Goal: Contribute content: Add original content to the website for others to see

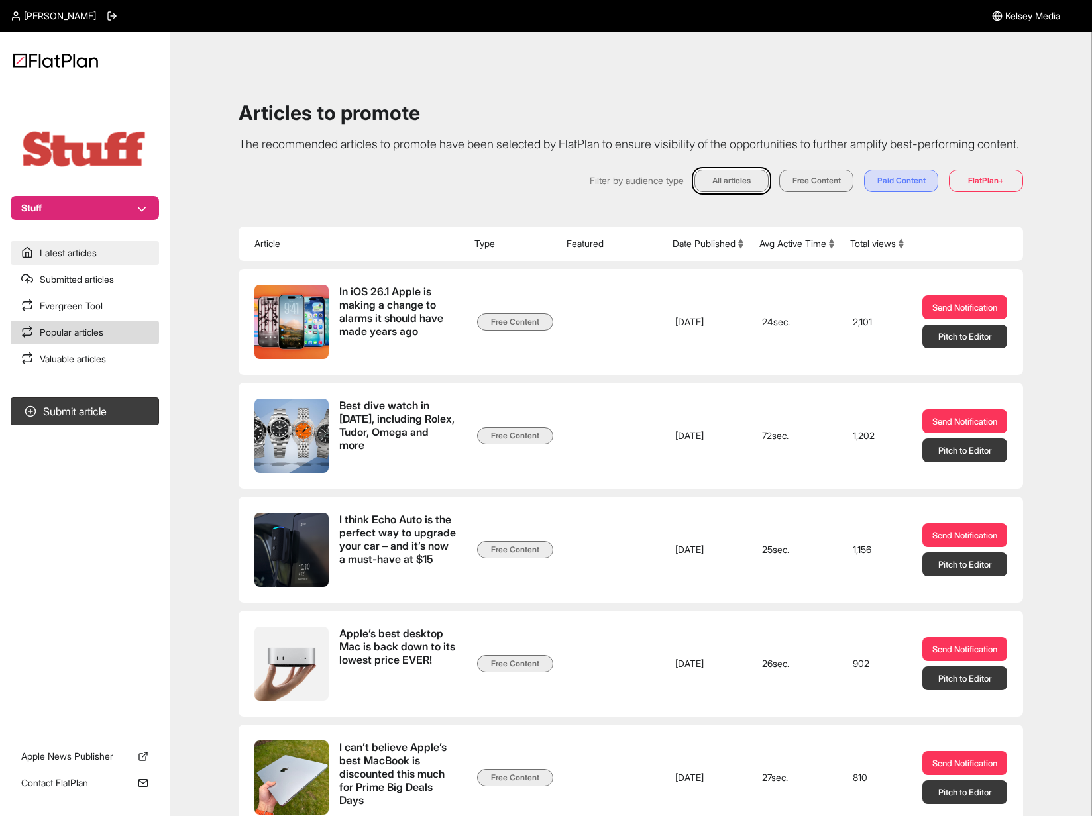
drag, startPoint x: 58, startPoint y: 255, endPoint x: 71, endPoint y: 254, distance: 12.6
click at [59, 255] on link "Latest articles" at bounding box center [85, 253] width 148 height 24
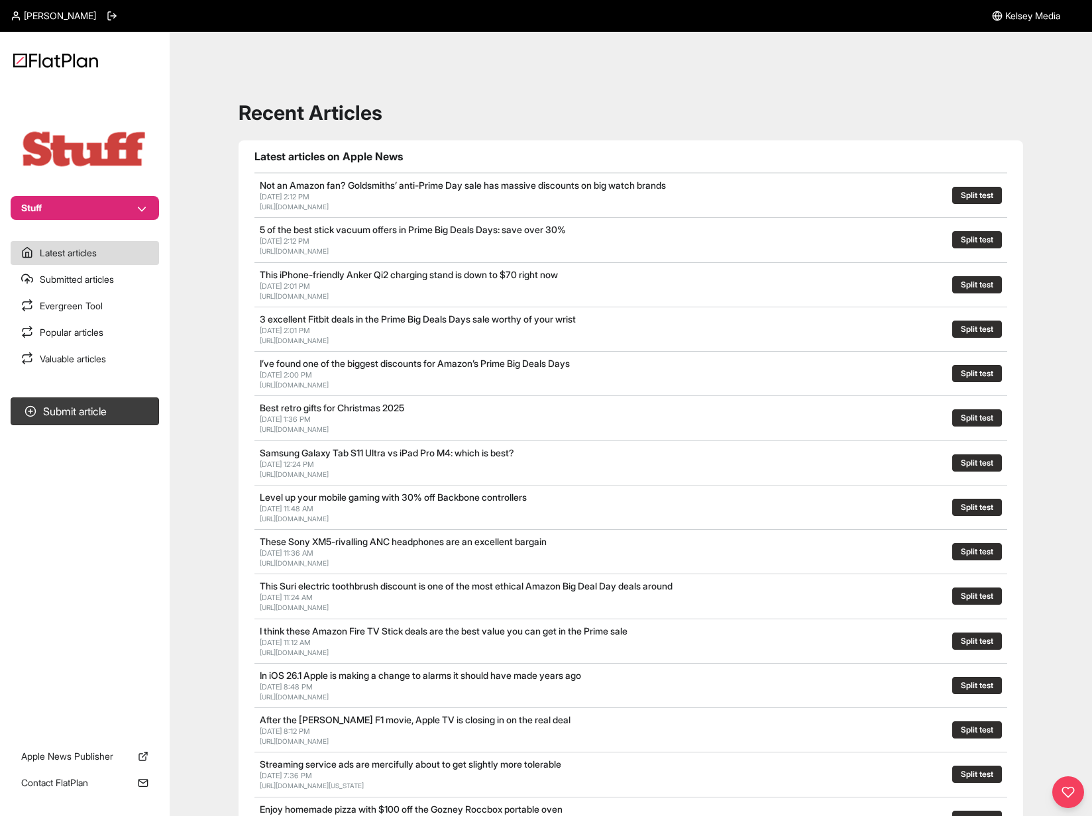
scroll to position [112, 0]
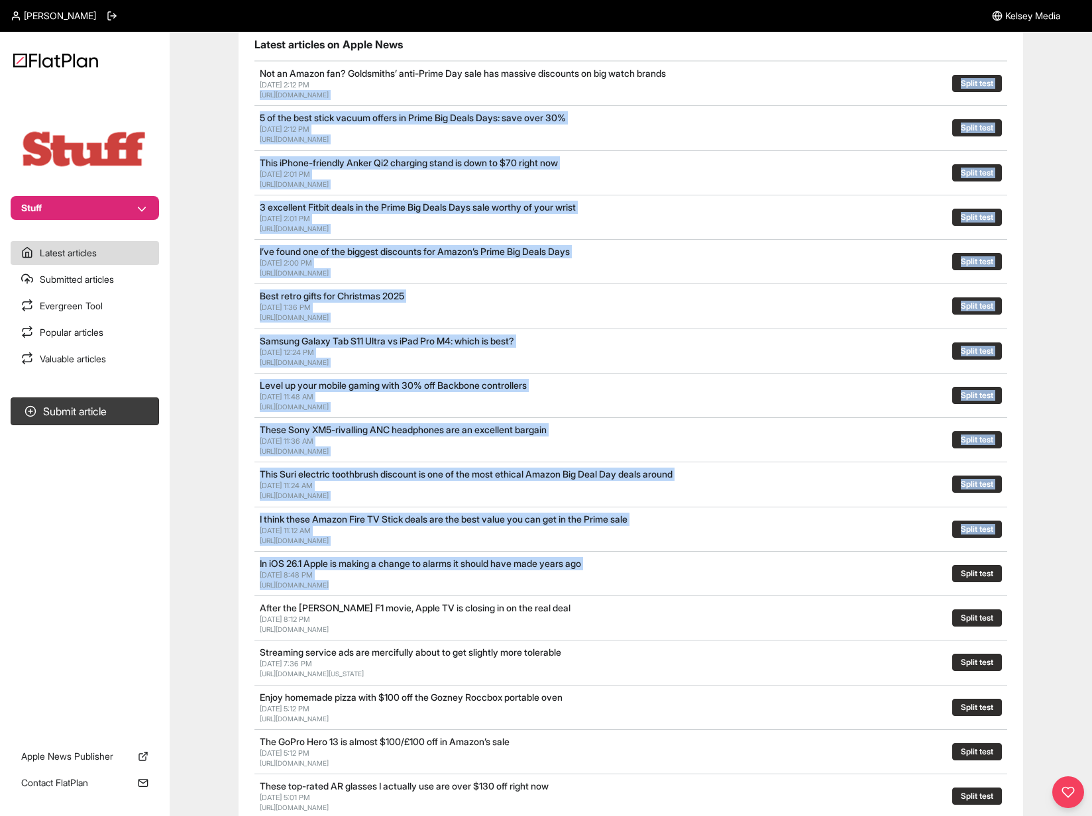
drag, startPoint x: 890, startPoint y: 563, endPoint x: 234, endPoint y: 95, distance: 805.4
click at [234, 96] on div "Recent Articles Latest articles on Apple News Not an Amazon fan? Goldsmiths’ an…" at bounding box center [630, 486] width 890 height 1101
click at [234, 95] on div "Recent Articles Latest articles on Apple News Not an Amazon fan? Goldsmiths’ an…" at bounding box center [630, 486] width 890 height 1101
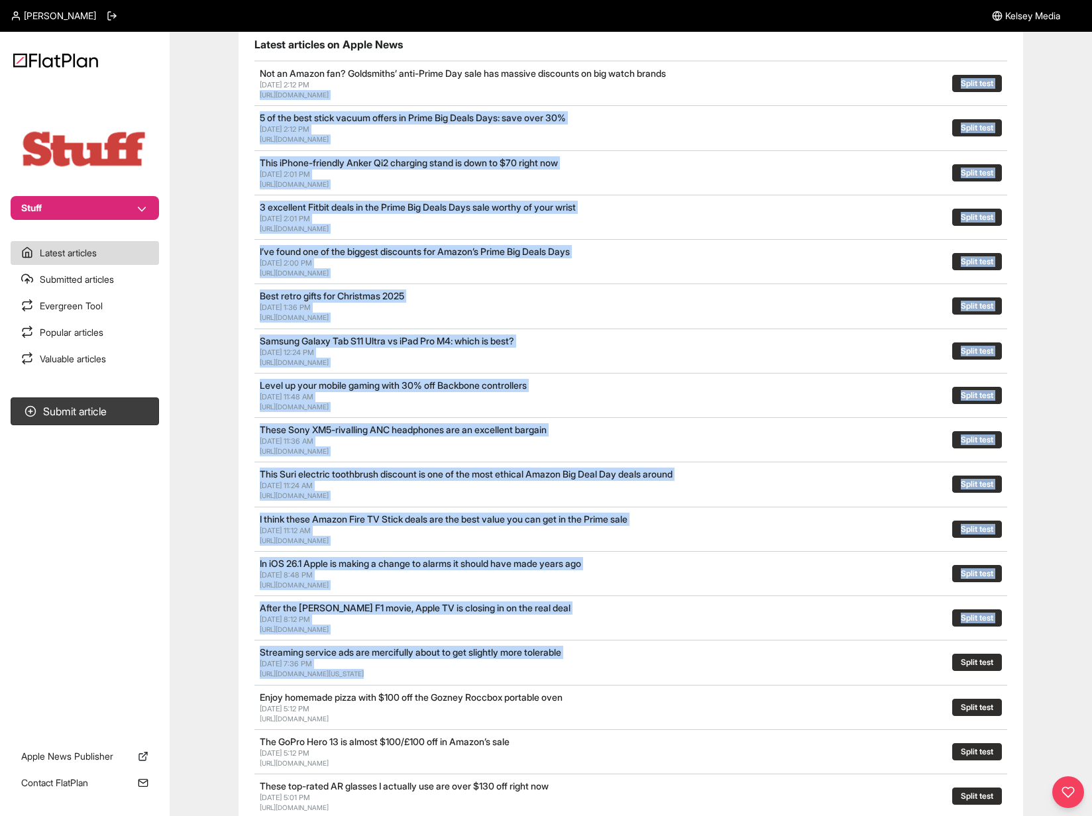
drag, startPoint x: 233, startPoint y: 94, endPoint x: 736, endPoint y: 677, distance: 769.7
click at [736, 677] on div "Recent Articles Latest articles on Apple News Not an Amazon fan? Goldsmiths’ an…" at bounding box center [630, 486] width 890 height 1101
click at [736, 677] on div "[URL][DOMAIN_NAME][US_STATE]" at bounding box center [504, 674] width 489 height 10
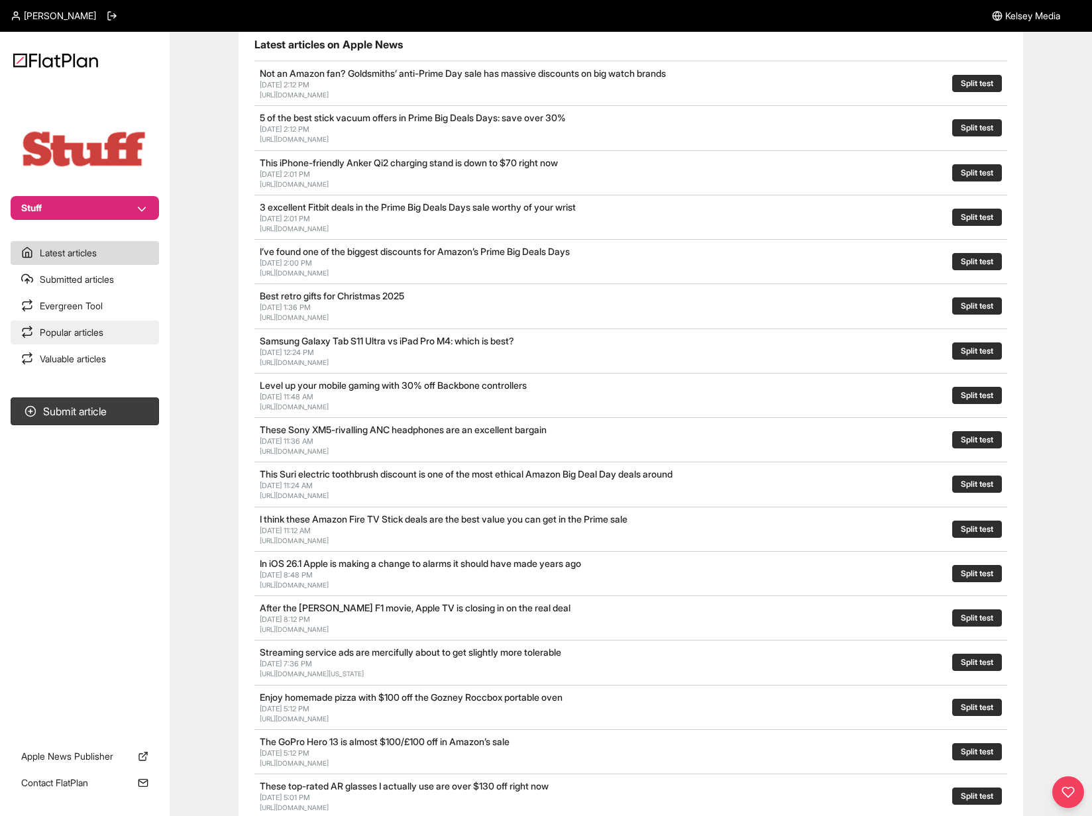
click at [93, 326] on link "Popular articles" at bounding box center [85, 333] width 148 height 24
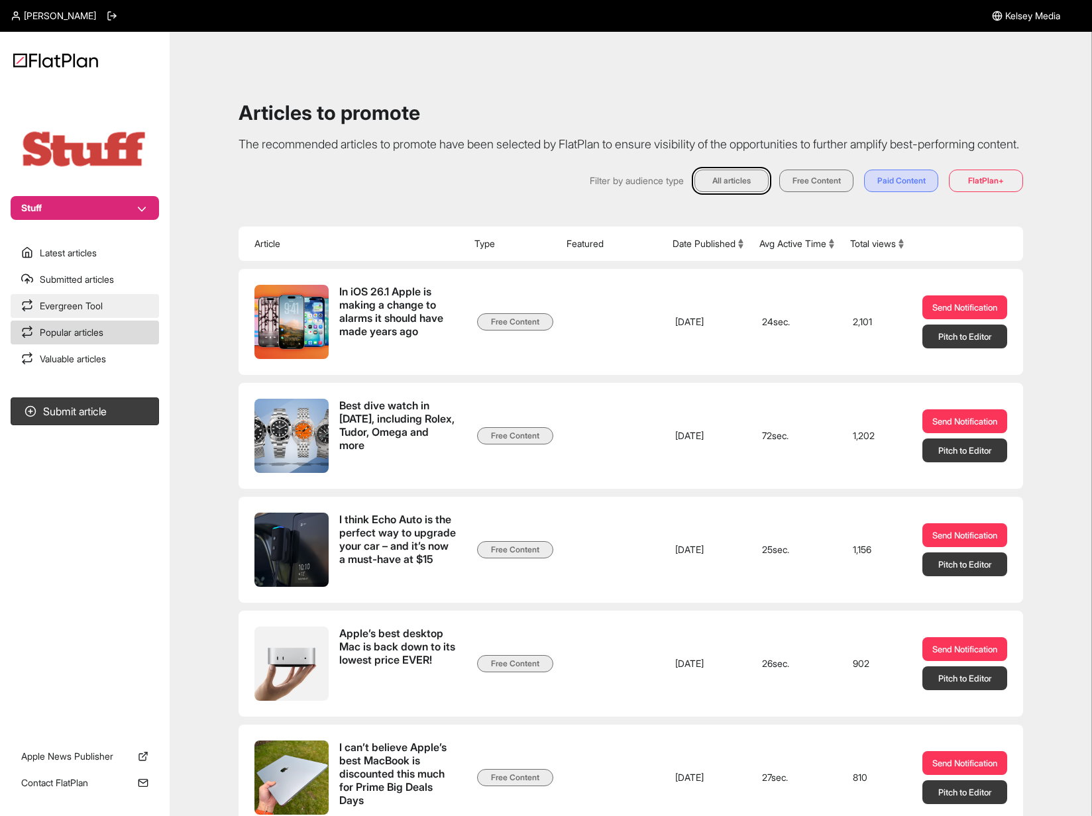
click at [109, 305] on link "Evergreen Tool" at bounding box center [85, 306] width 148 height 24
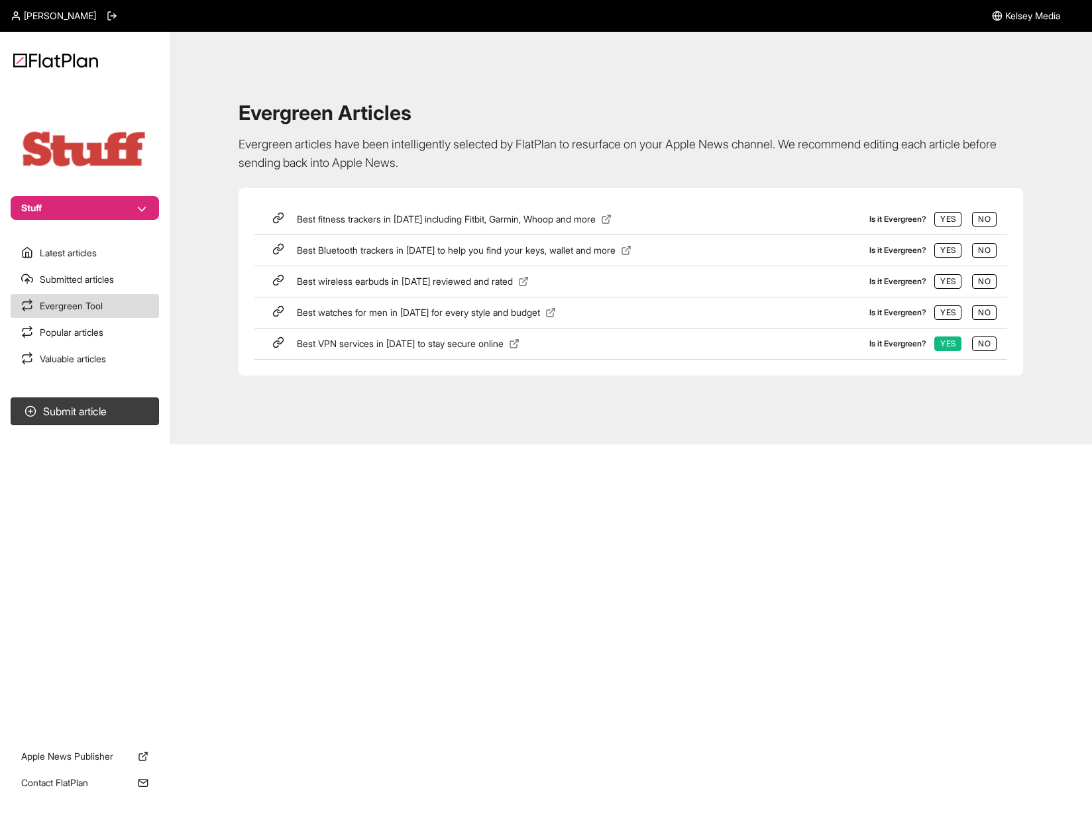
click at [668, 417] on div "Evergreen Articles Evergreen articles have been intelligently selected by FlatP…" at bounding box center [630, 238] width 890 height 381
click at [728, 468] on div "[PERSON_NAME] [PERSON_NAME] Media Stuff Latest articles Submitted articles Ever…" at bounding box center [546, 408] width 1092 height 816
click at [66, 149] on img at bounding box center [85, 148] width 132 height 41
click at [89, 250] on link "Latest articles" at bounding box center [85, 253] width 148 height 24
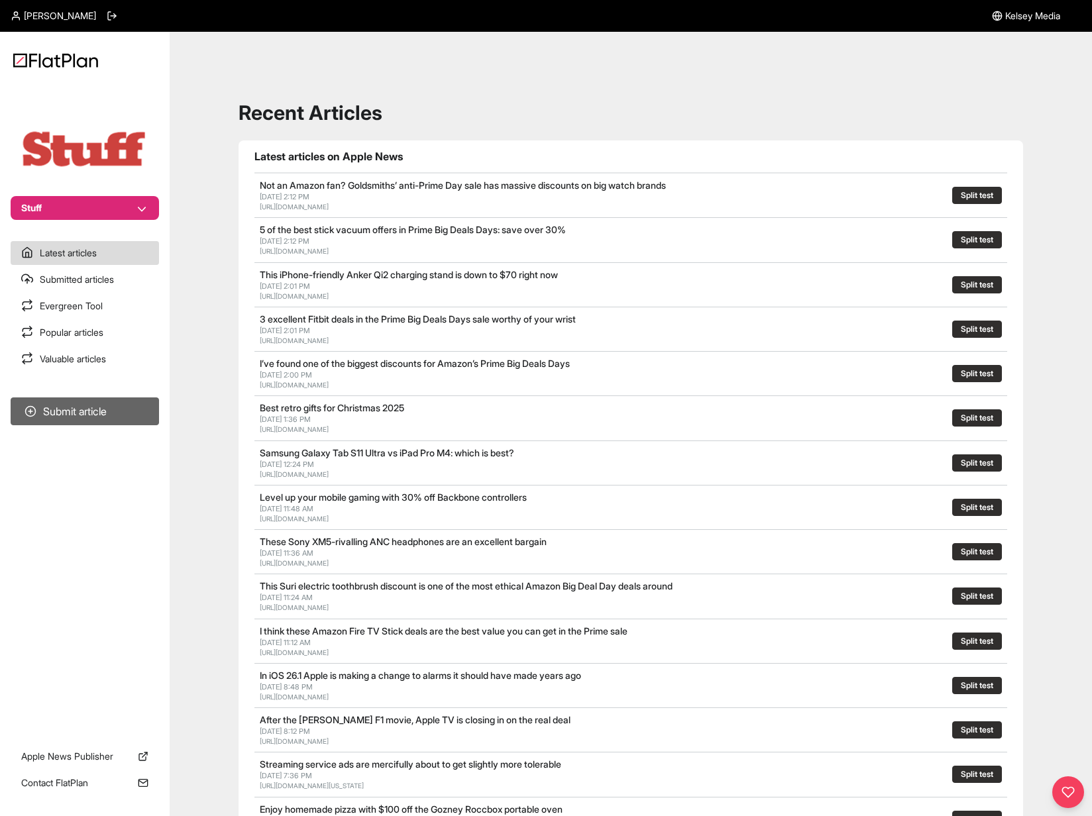
click at [76, 415] on button "Submit article" at bounding box center [85, 411] width 148 height 28
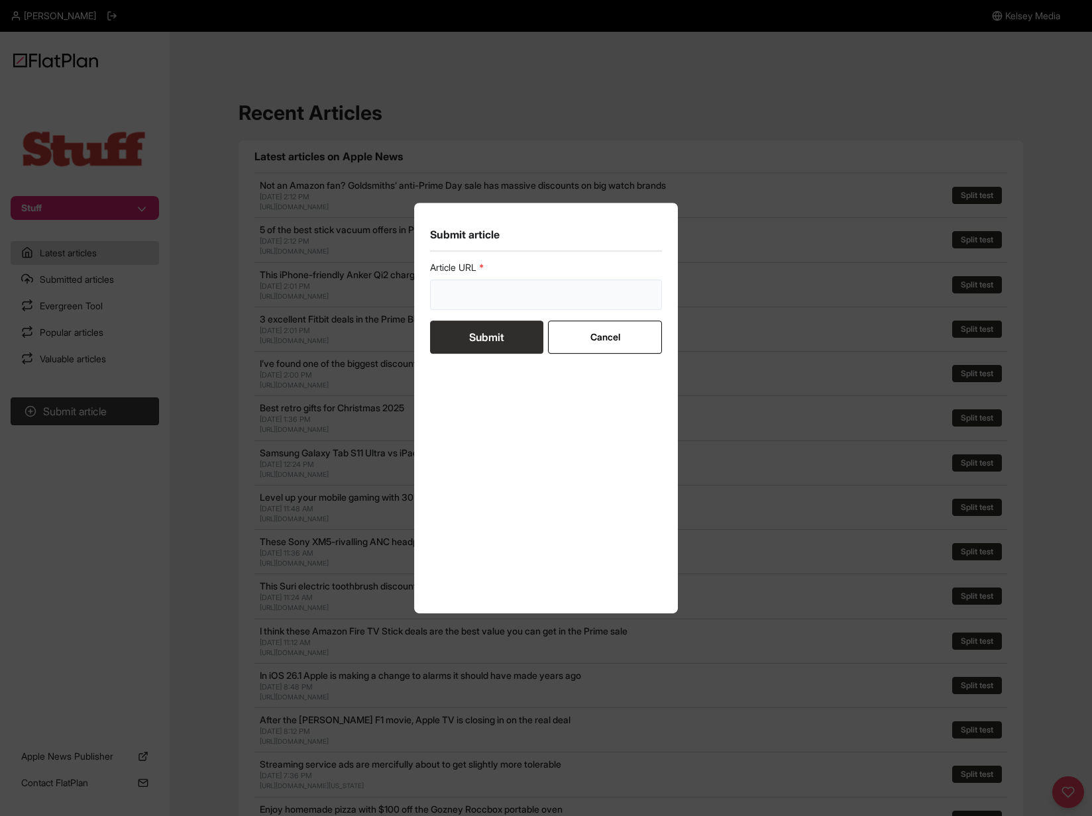
click at [475, 282] on input "url" at bounding box center [546, 295] width 232 height 30
paste input "[URL][DOMAIN_NAME]"
type input "[URL][DOMAIN_NAME]"
click at [516, 337] on button "Submit" at bounding box center [486, 337] width 113 height 33
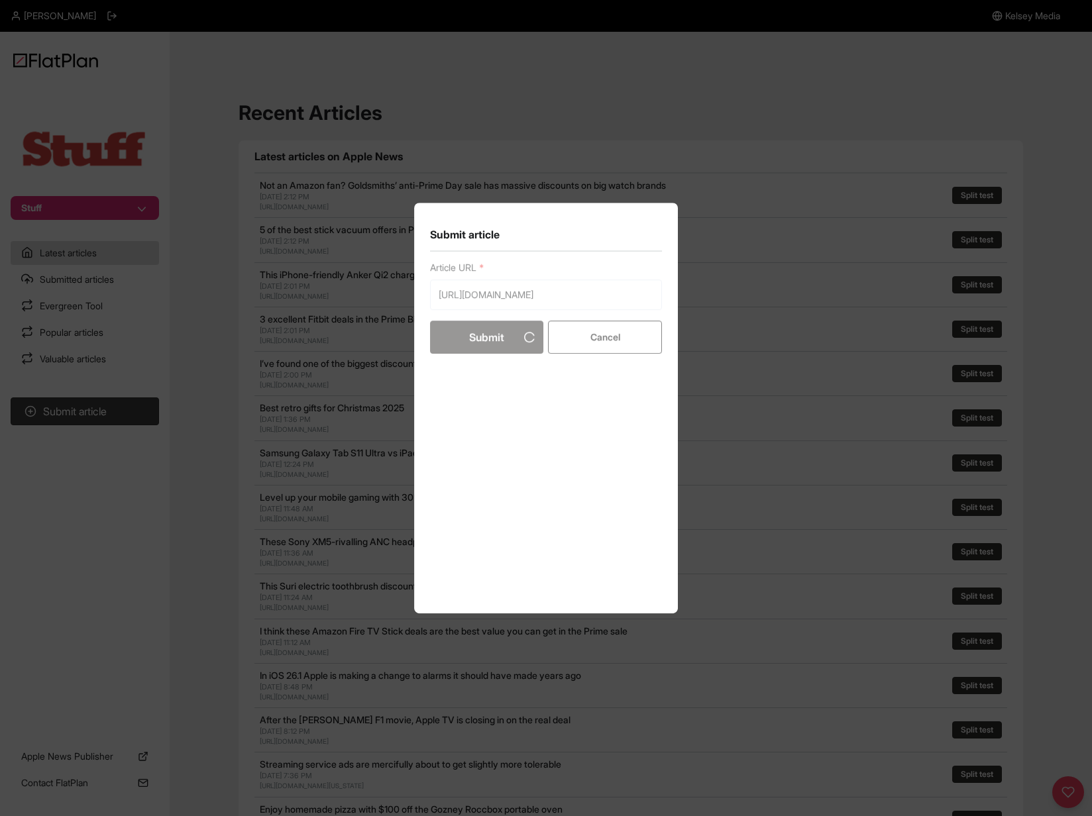
scroll to position [0, 0]
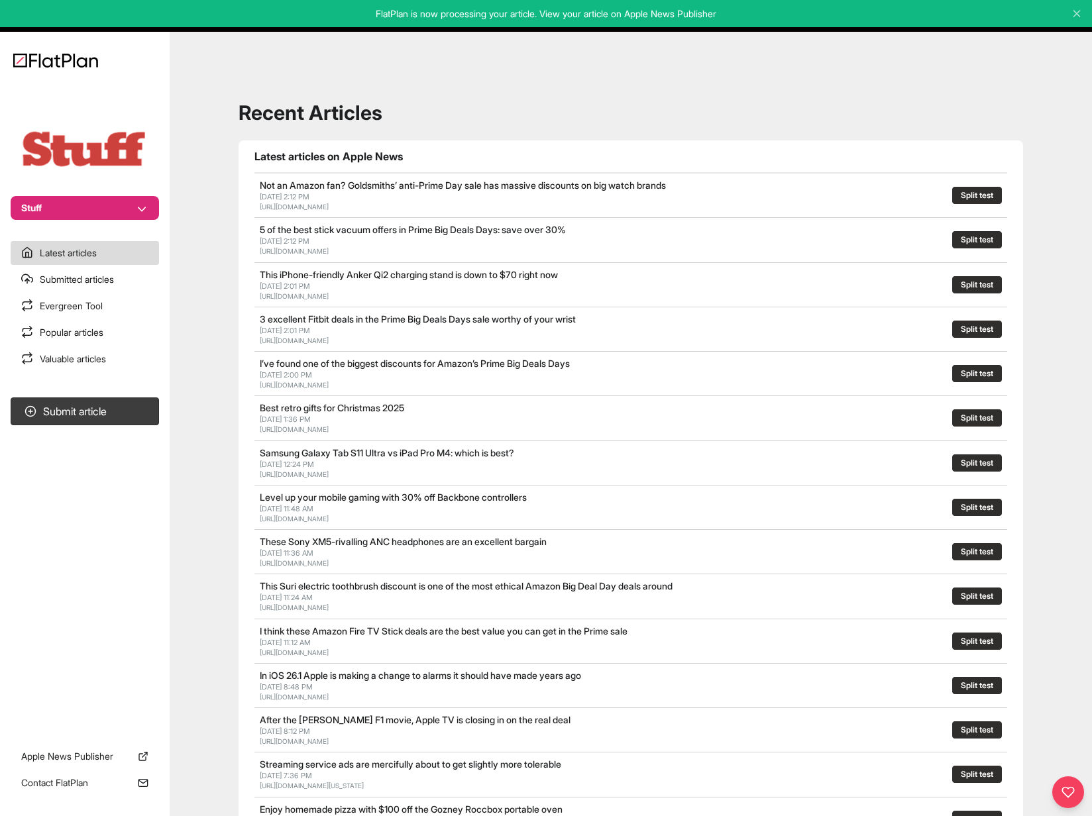
click at [676, 78] on div "Recent Articles Latest articles on Apple News Not an Amazon fan? Goldsmiths’ an…" at bounding box center [630, 598] width 890 height 1101
click at [509, 113] on h1 "Recent Articles" at bounding box center [630, 113] width 784 height 24
click at [417, 131] on div "Recent Articles Latest articles on Apple News Not an Amazon fan? Goldsmiths’ an…" at bounding box center [630, 598] width 890 height 1101
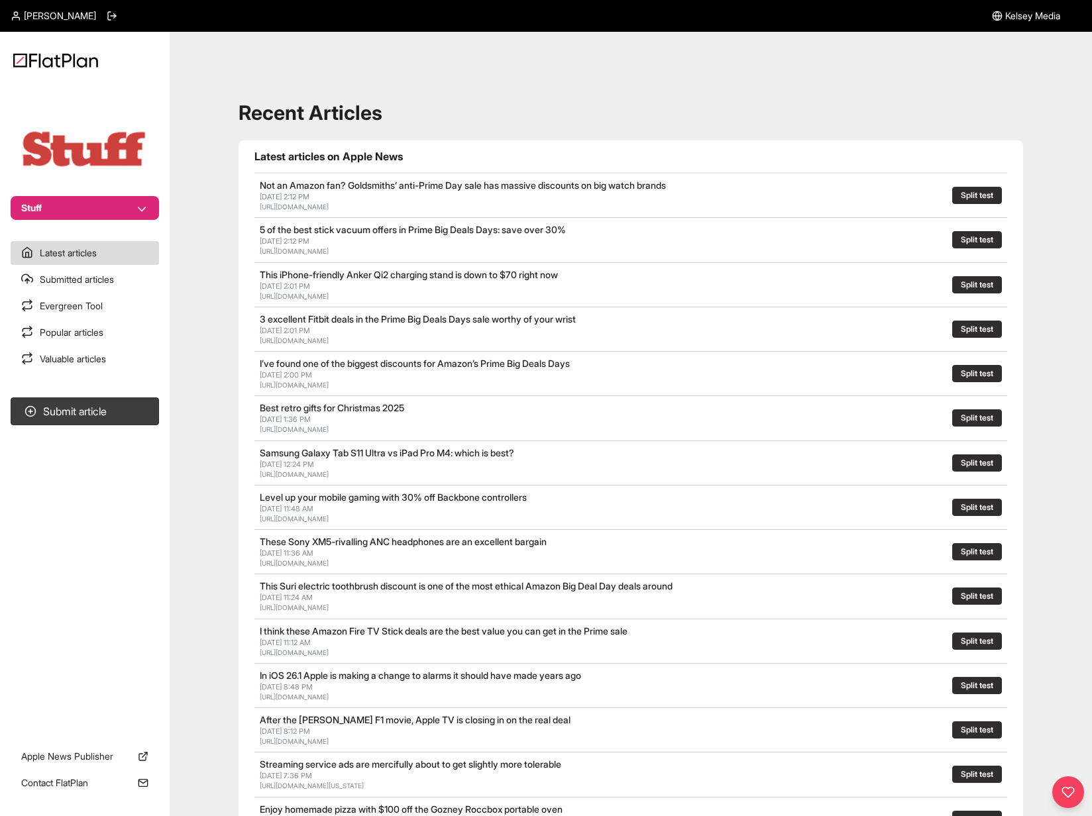
click at [405, 104] on h1 "Recent Articles" at bounding box center [630, 113] width 784 height 24
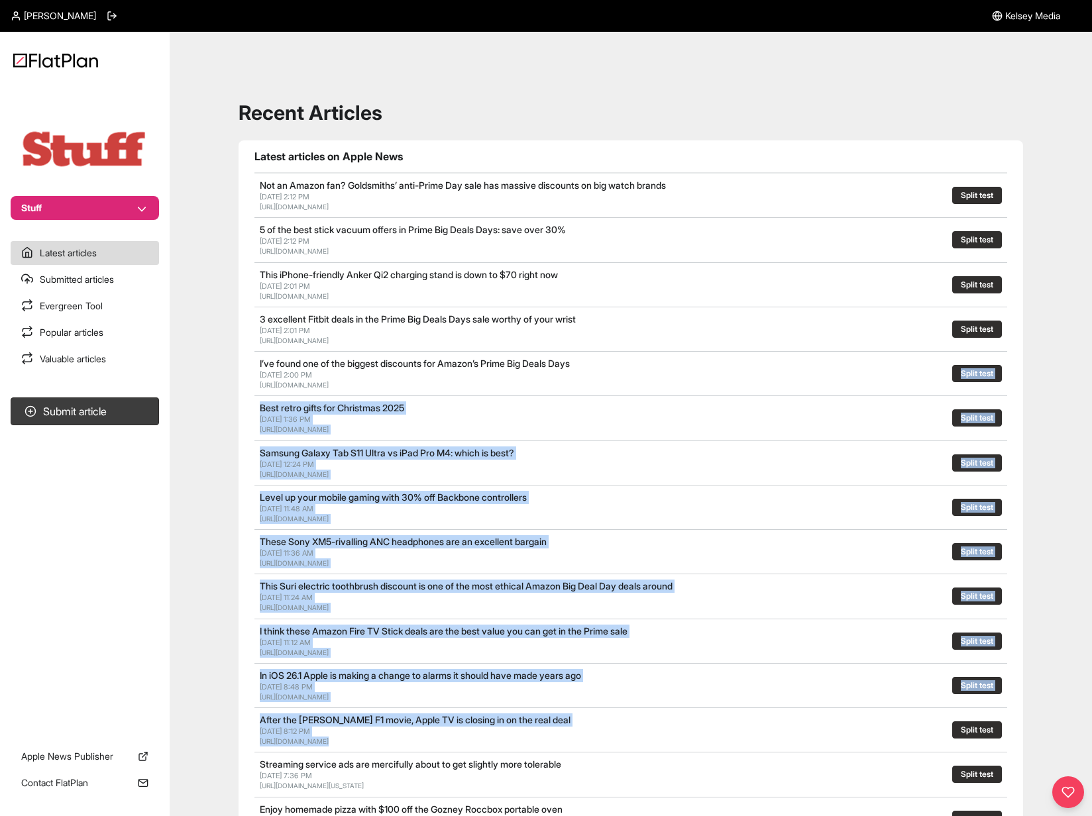
drag, startPoint x: 808, startPoint y: 735, endPoint x: 791, endPoint y: 362, distance: 374.0
click at [791, 362] on section "Latest articles on Apple News Not an Amazon fan? Goldsmiths’ anti-Prime Day sal…" at bounding box center [630, 610] width 784 height 940
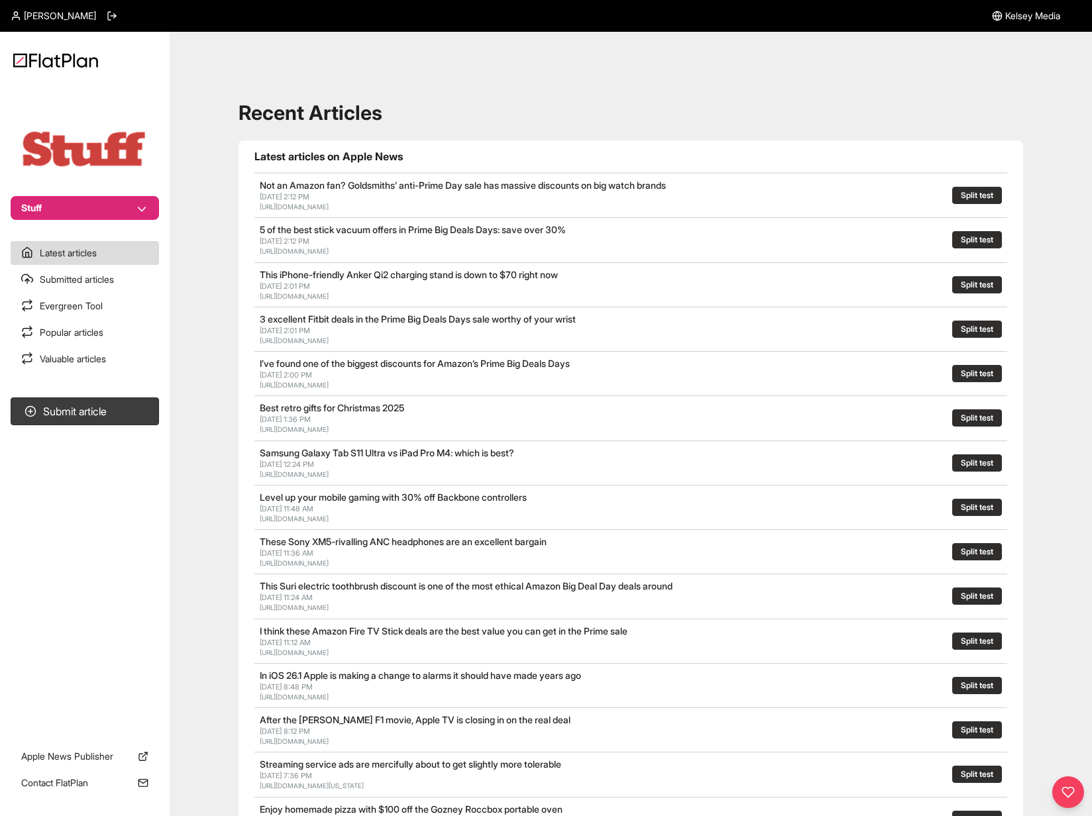
click at [791, 362] on div at bounding box center [844, 373] width 183 height 33
click at [93, 258] on link "Latest articles" at bounding box center [85, 253] width 148 height 24
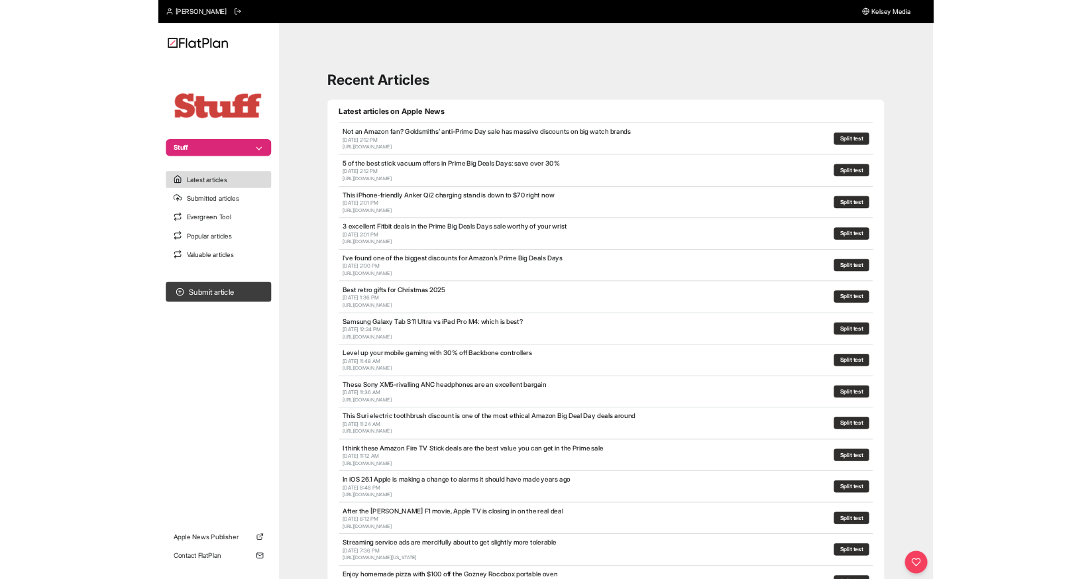
scroll to position [3, 0]
